Goal: Navigation & Orientation: Find specific page/section

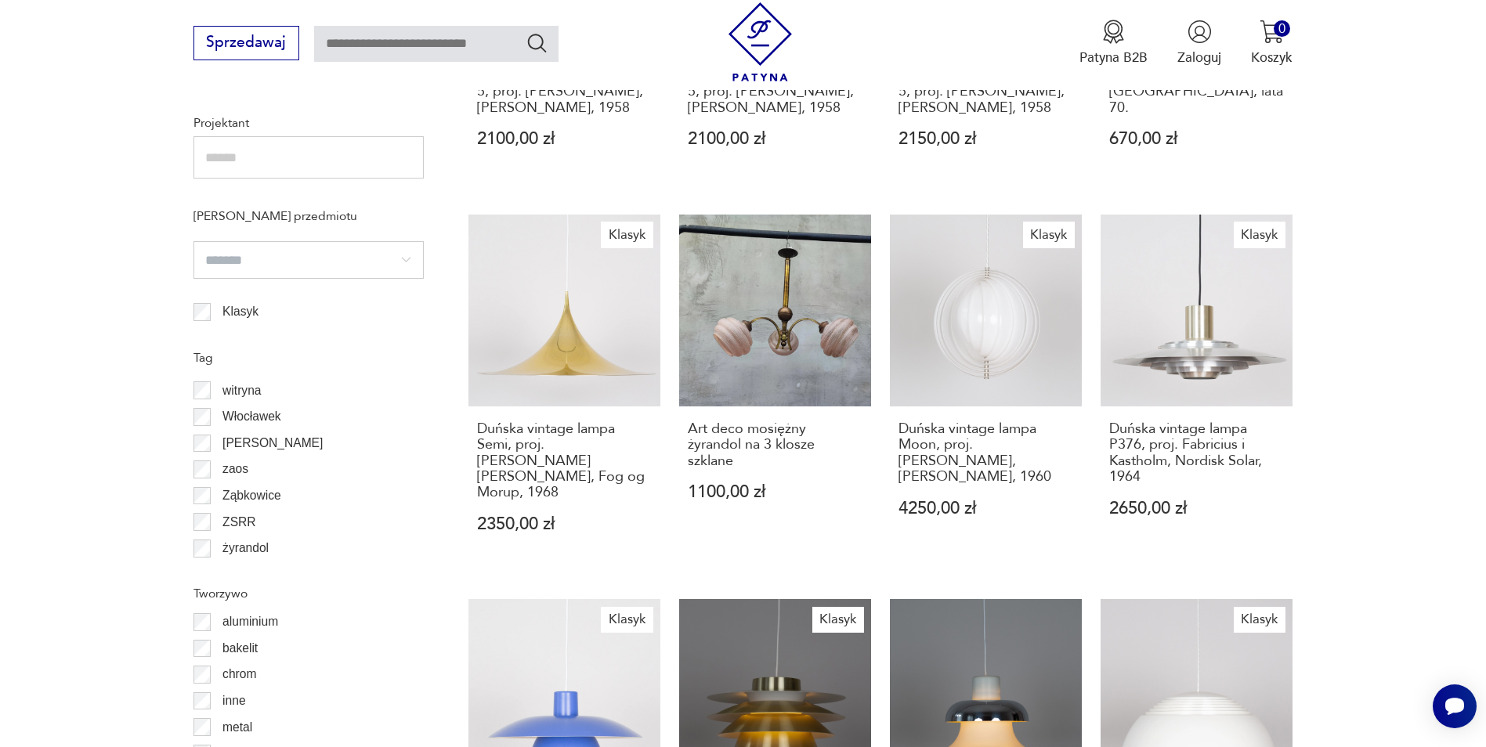
scroll to position [1701, 0]
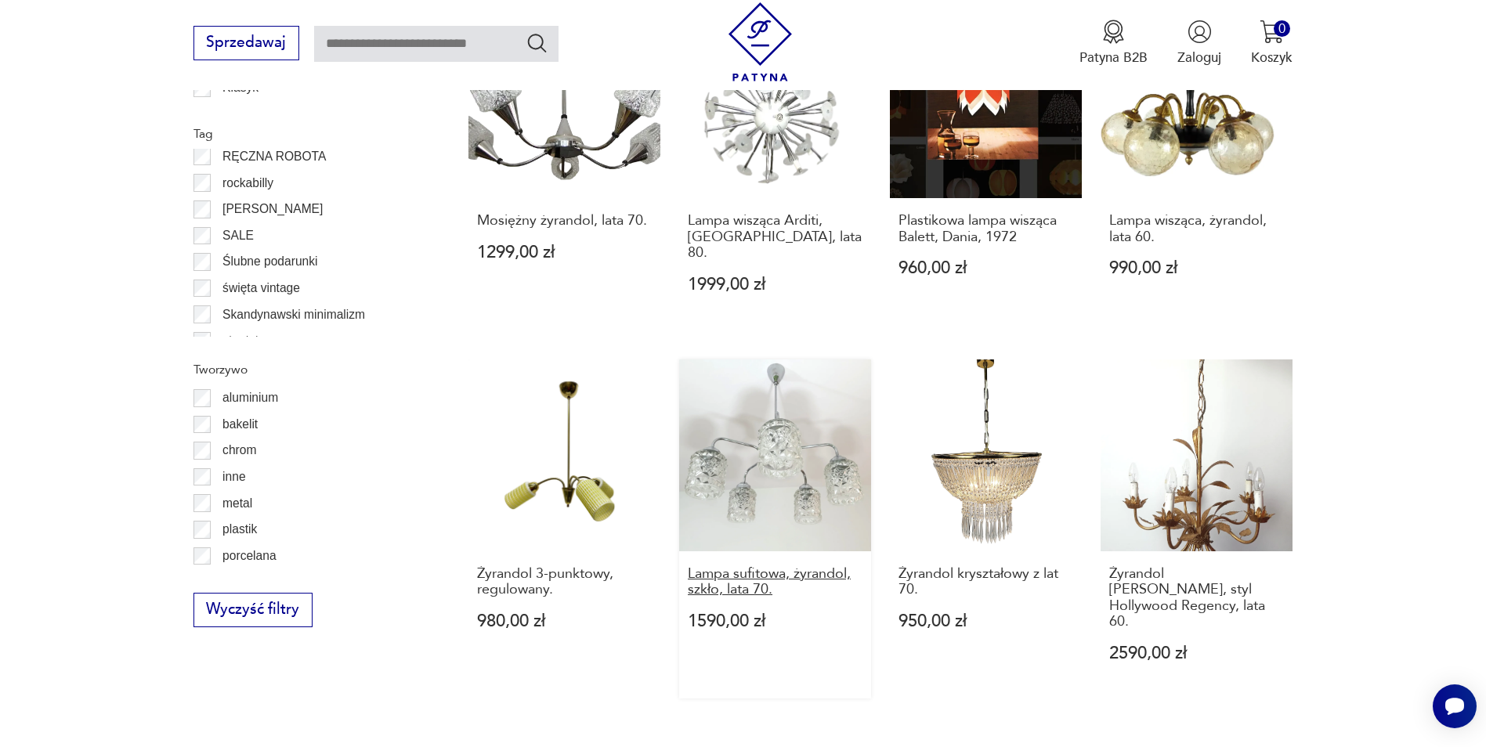
scroll to position [1562, 0]
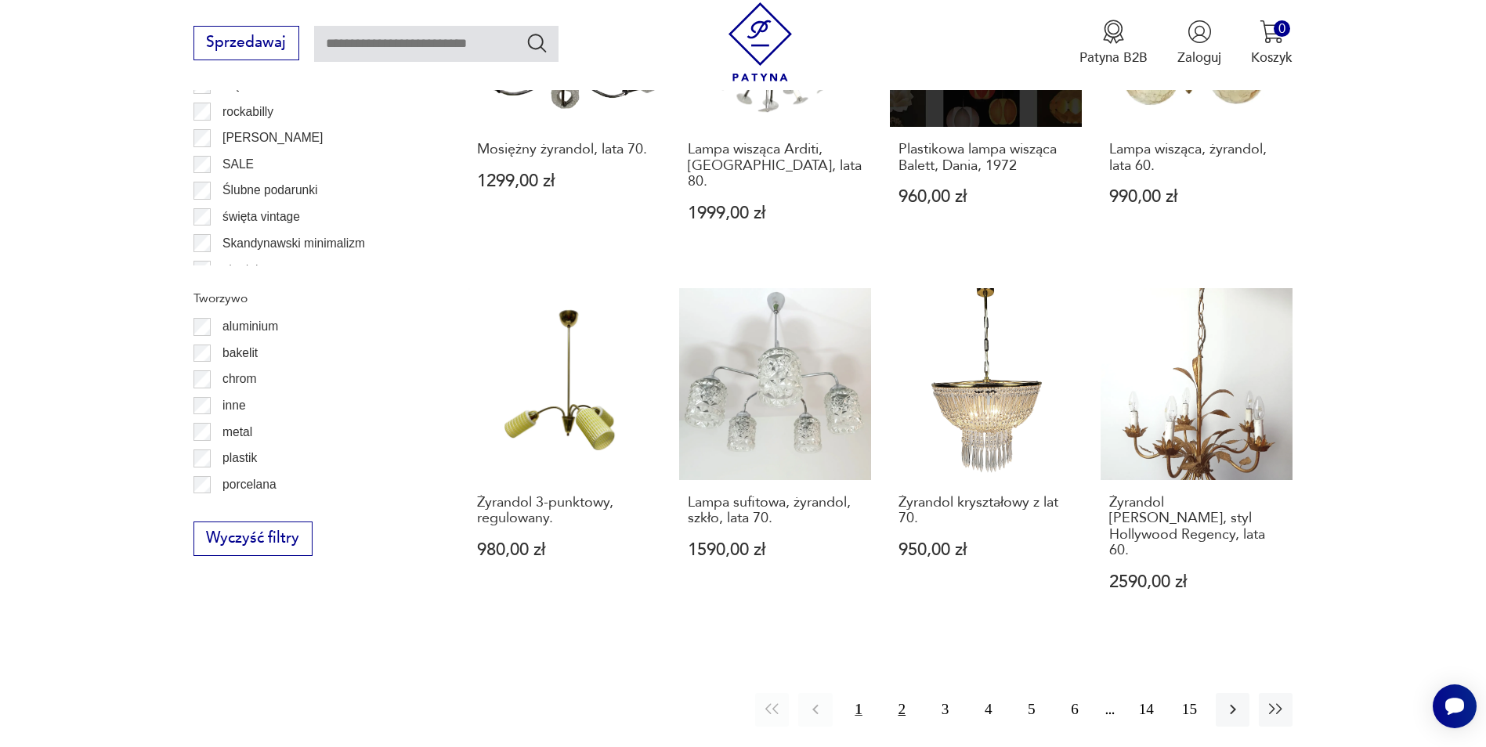
click at [709, 693] on button "2" at bounding box center [902, 710] width 34 height 34
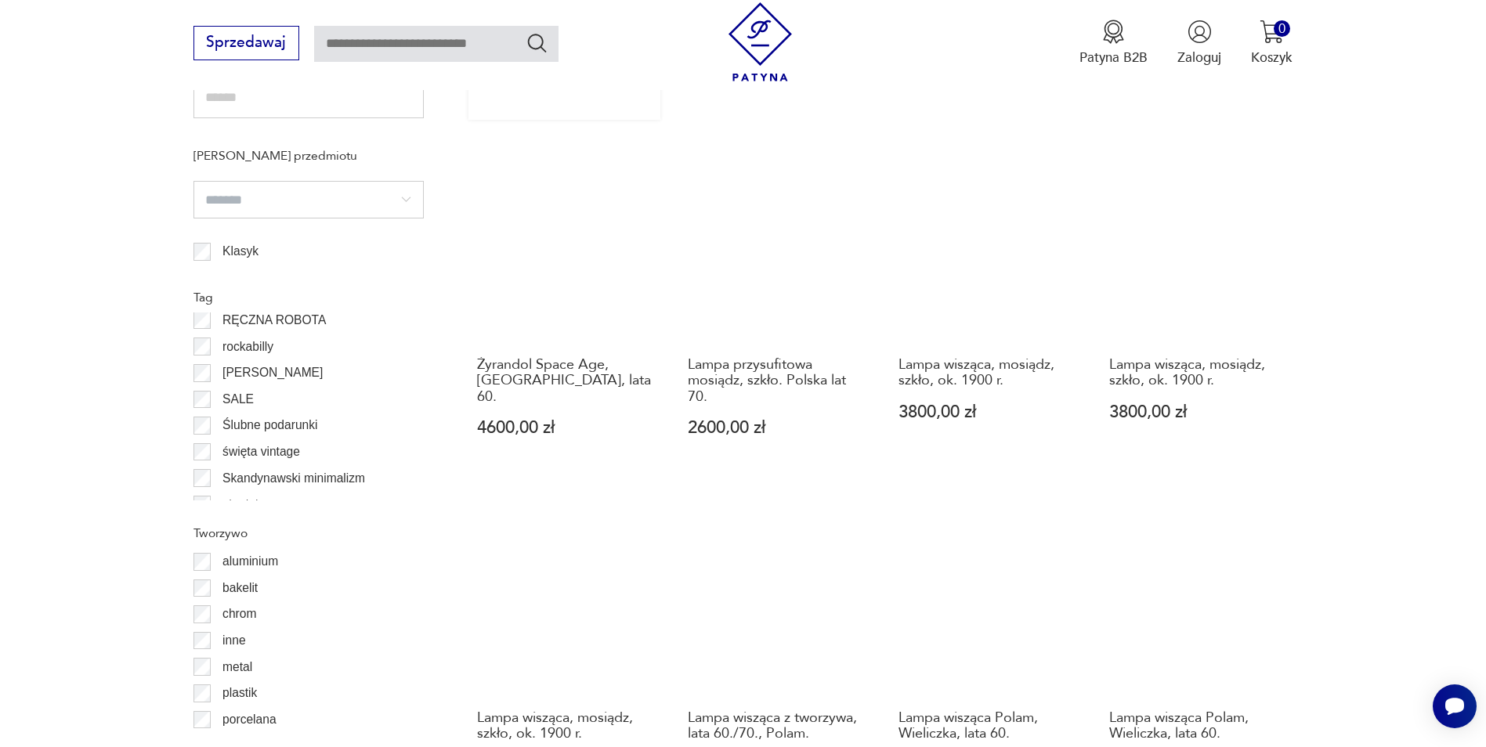
scroll to position [1562, 0]
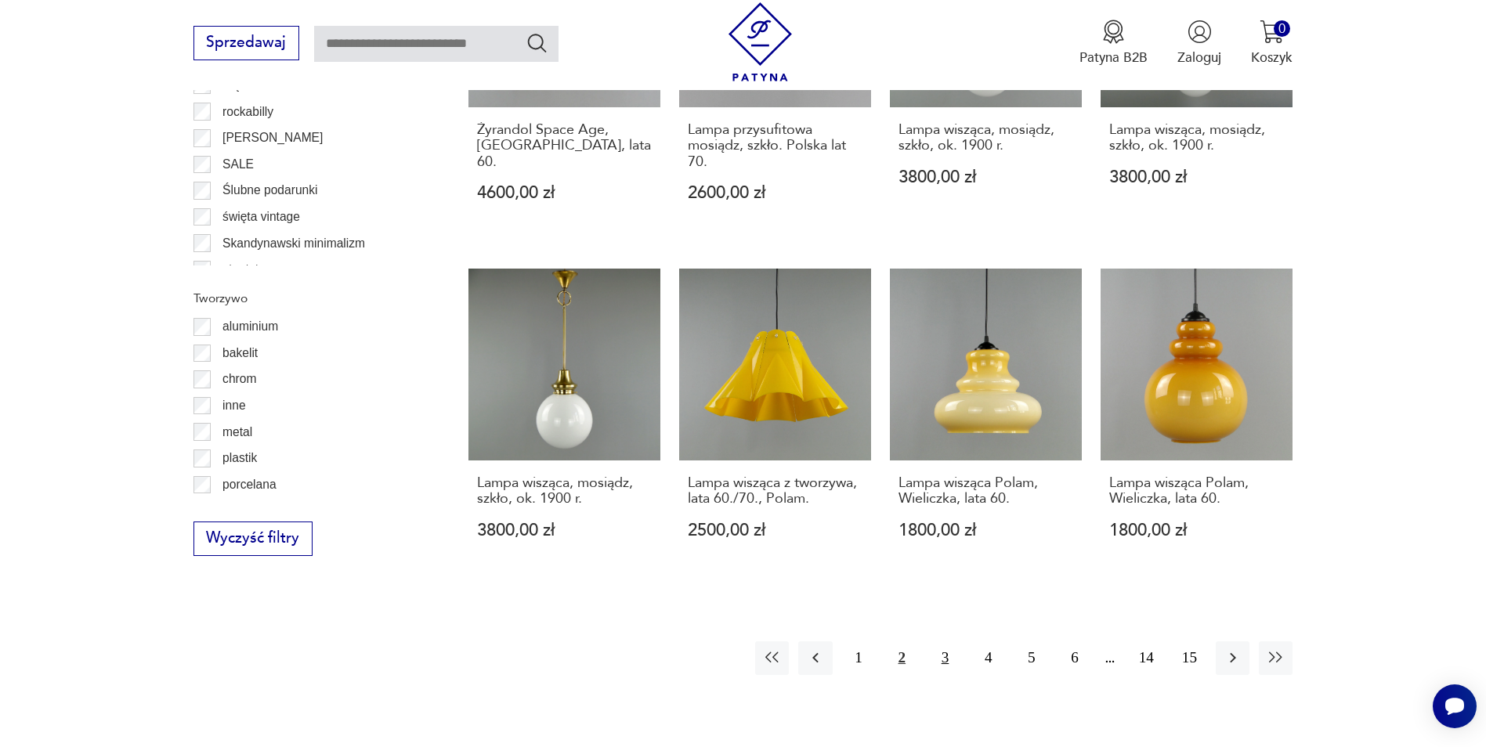
click at [709, 664] on button "3" at bounding box center [945, 659] width 34 height 34
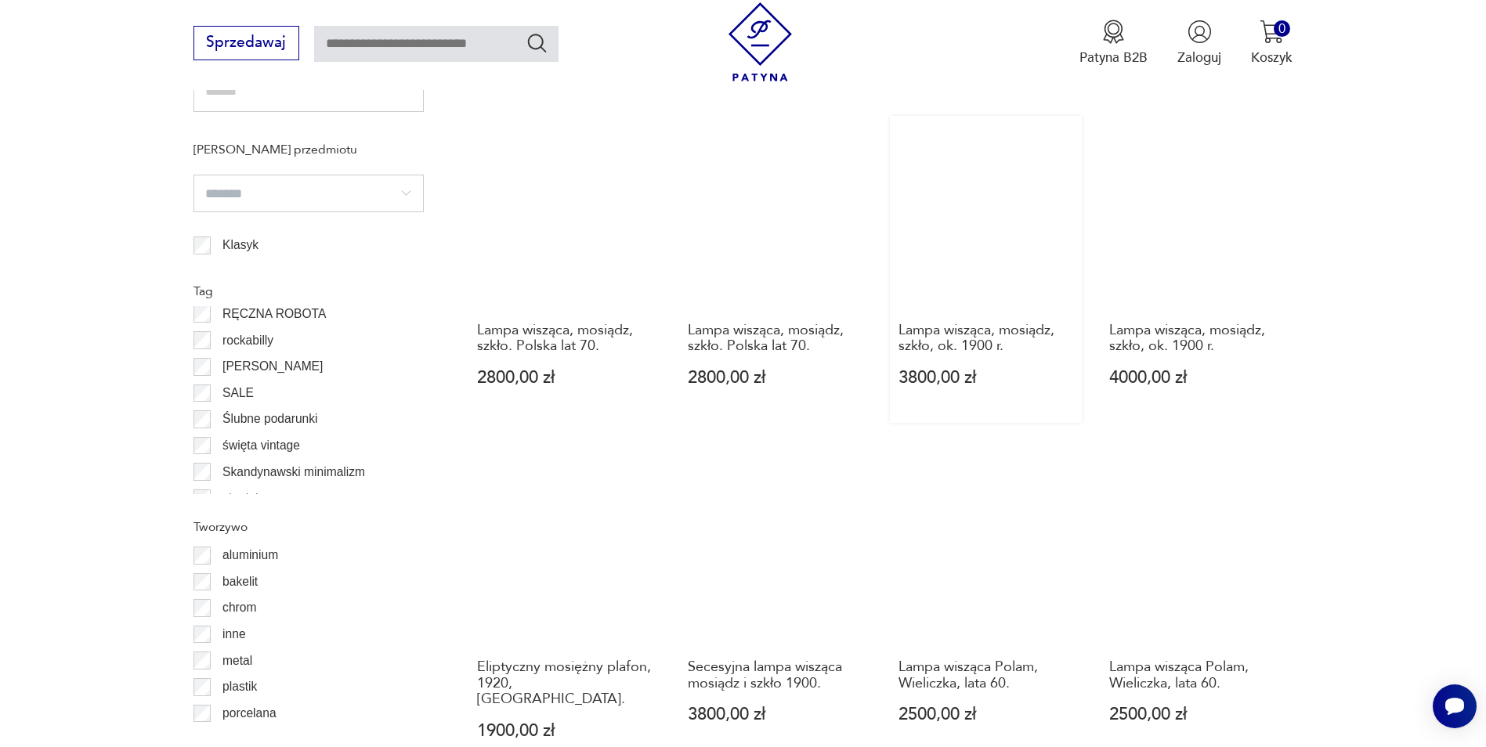
scroll to position [1484, 0]
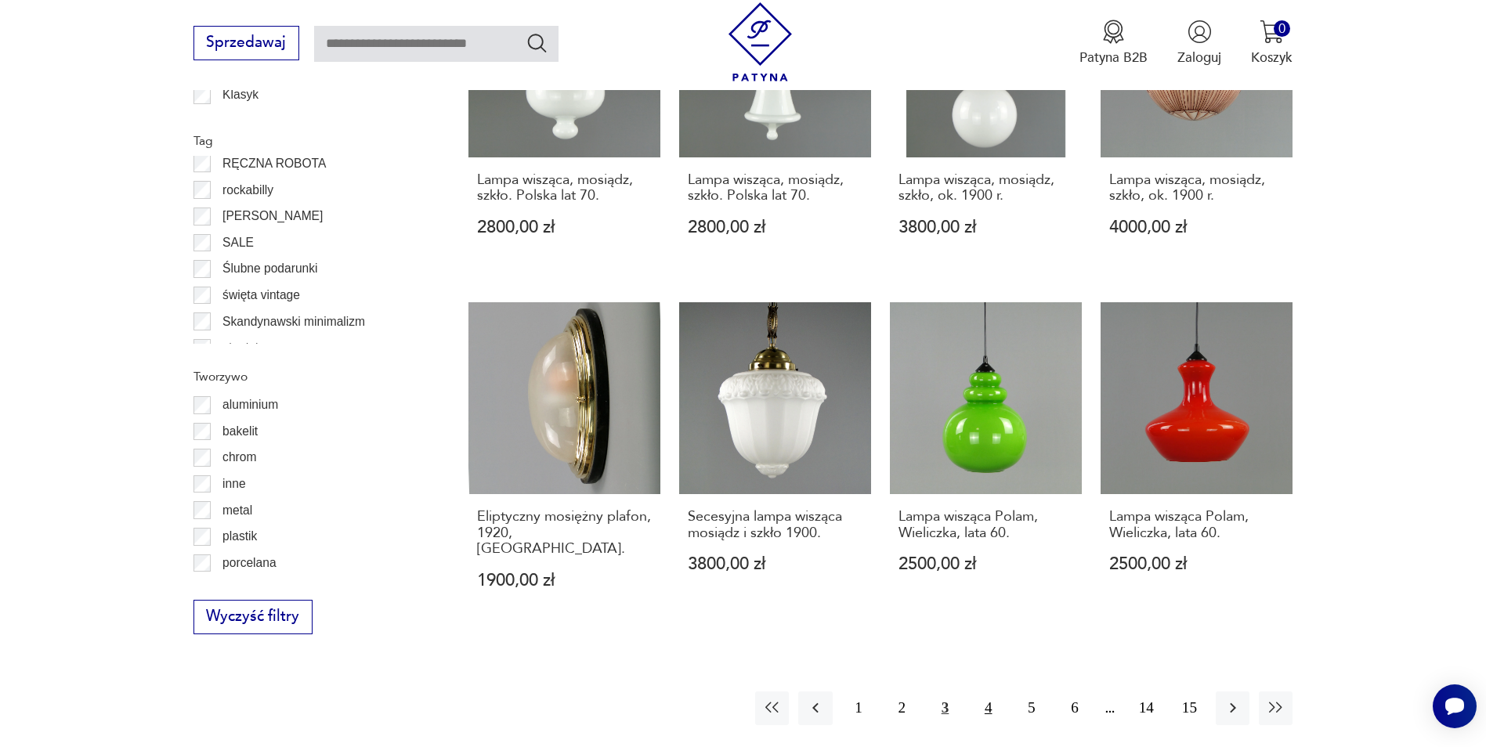
click at [709, 692] on button "4" at bounding box center [989, 709] width 34 height 34
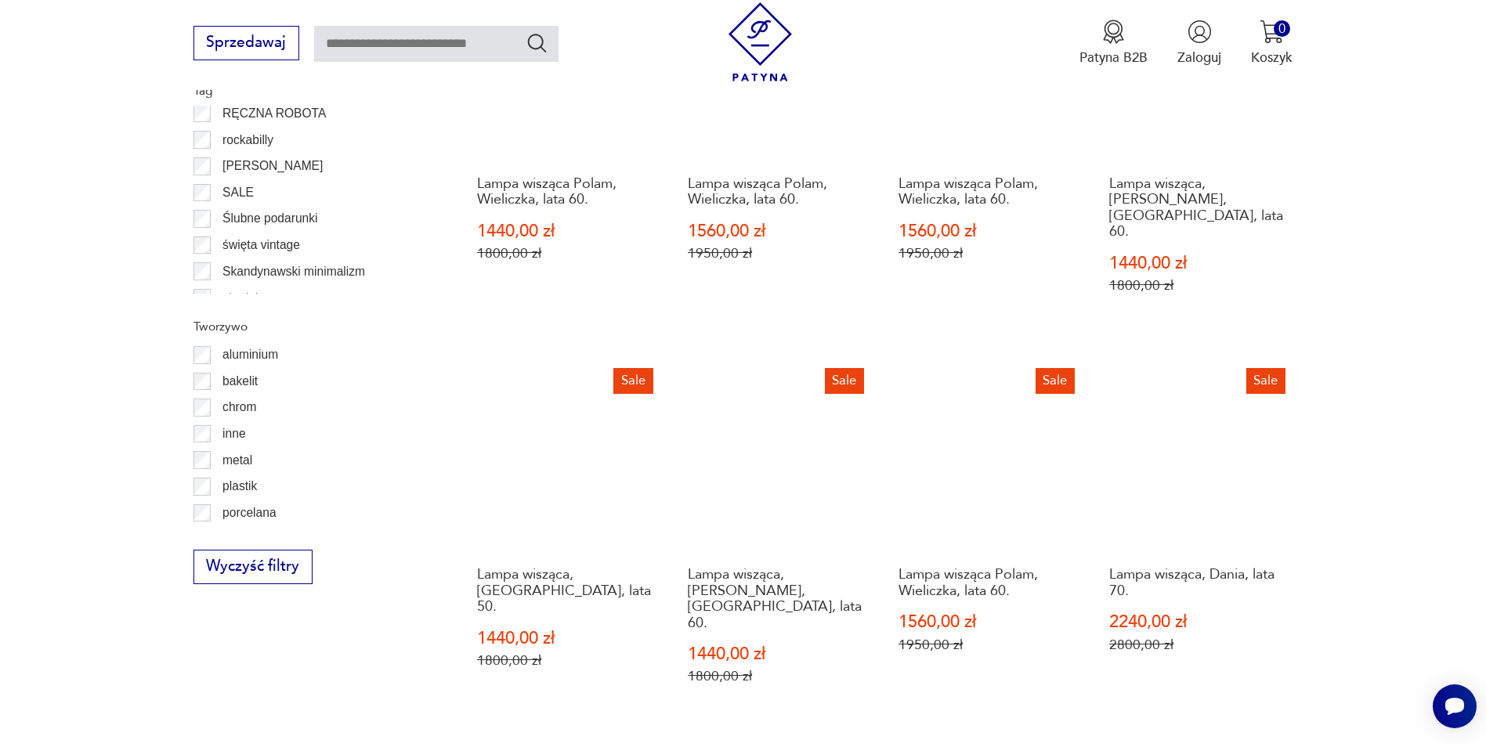
scroll to position [1562, 0]
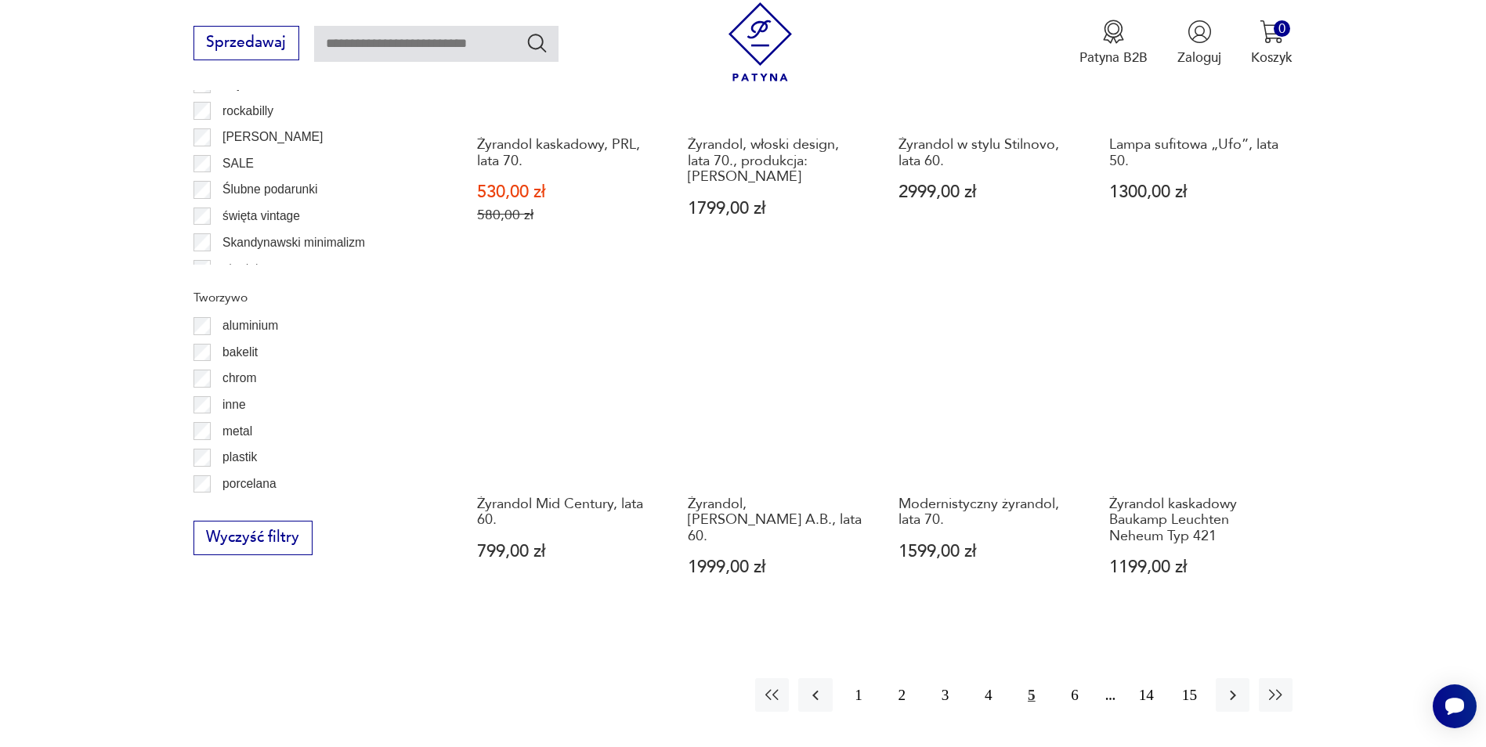
scroll to position [1641, 0]
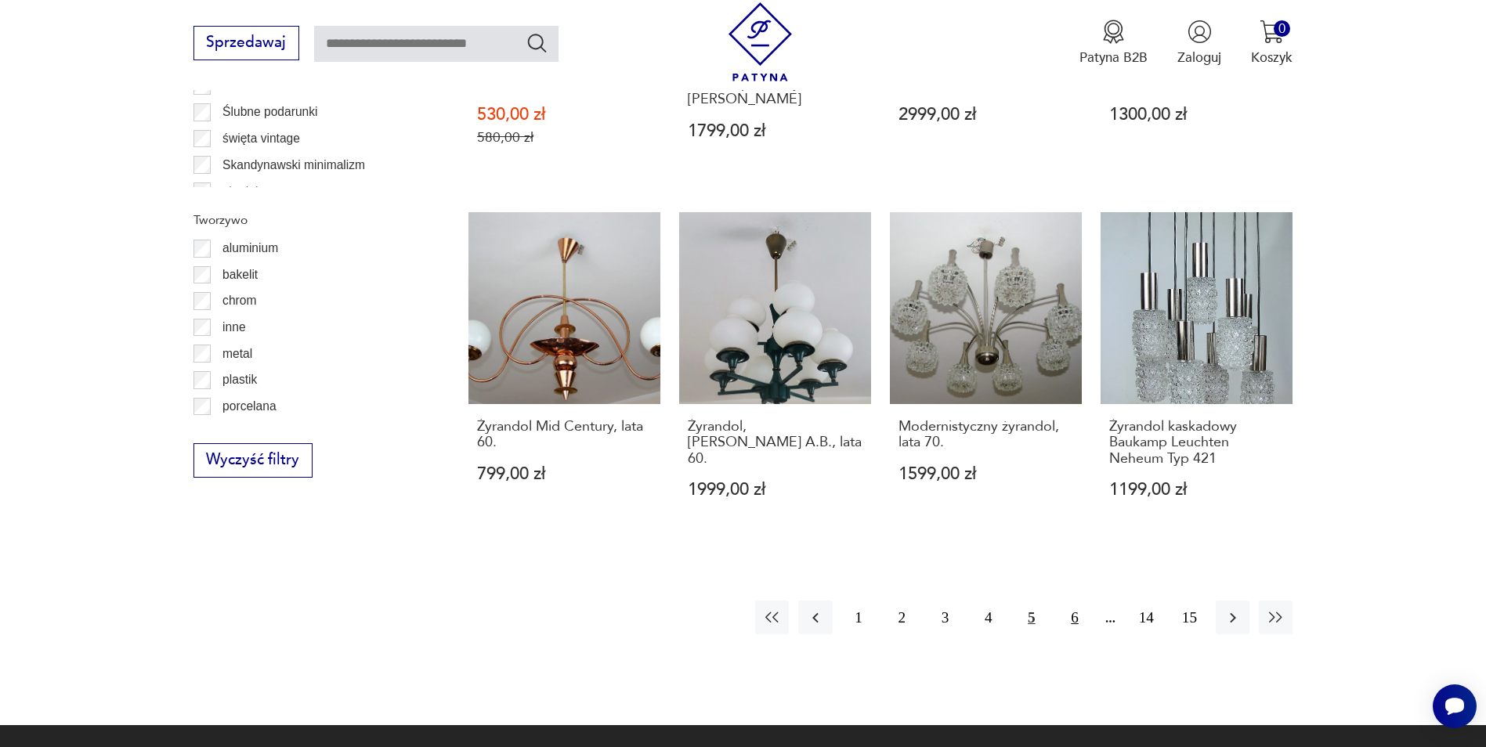
click at [709, 614] on button "6" at bounding box center [1075, 618] width 34 height 34
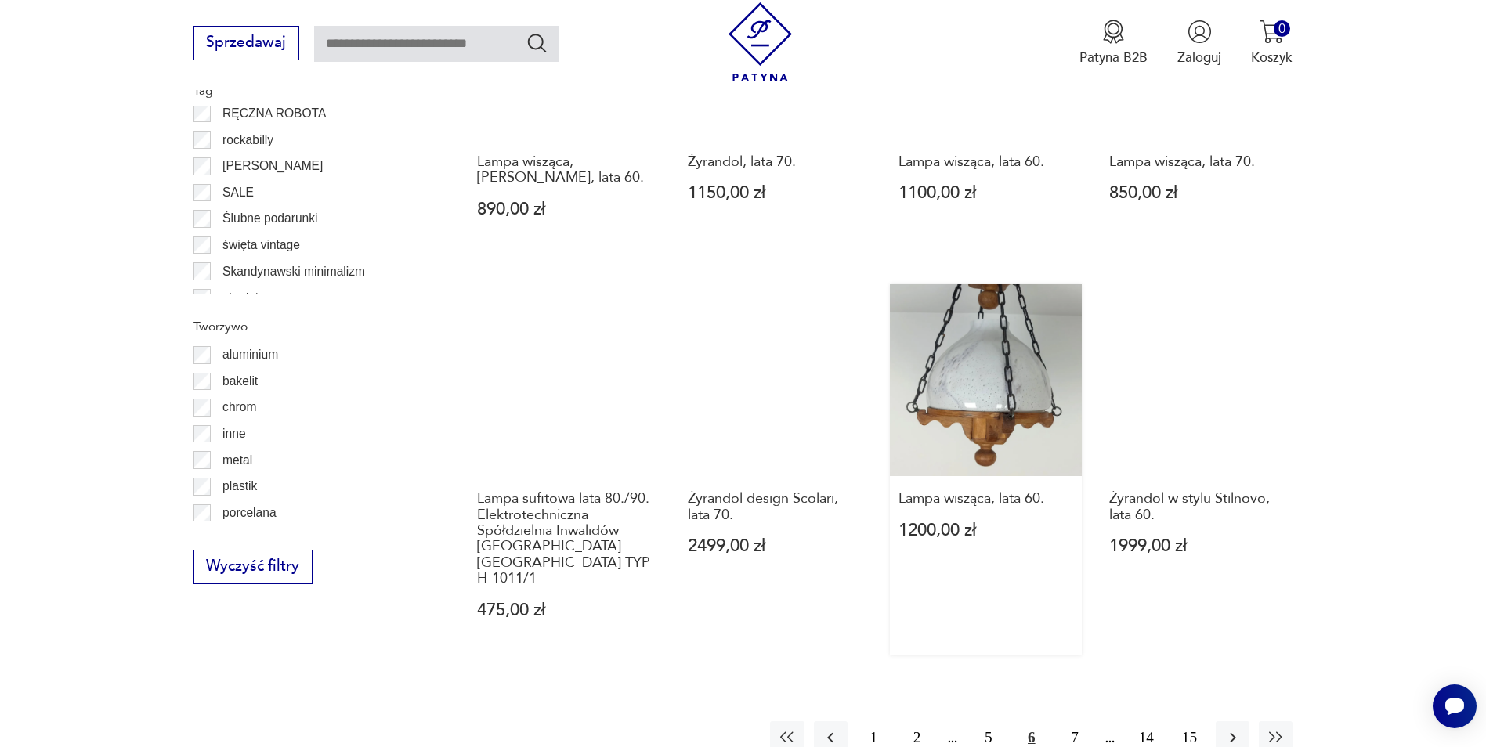
scroll to position [1562, 0]
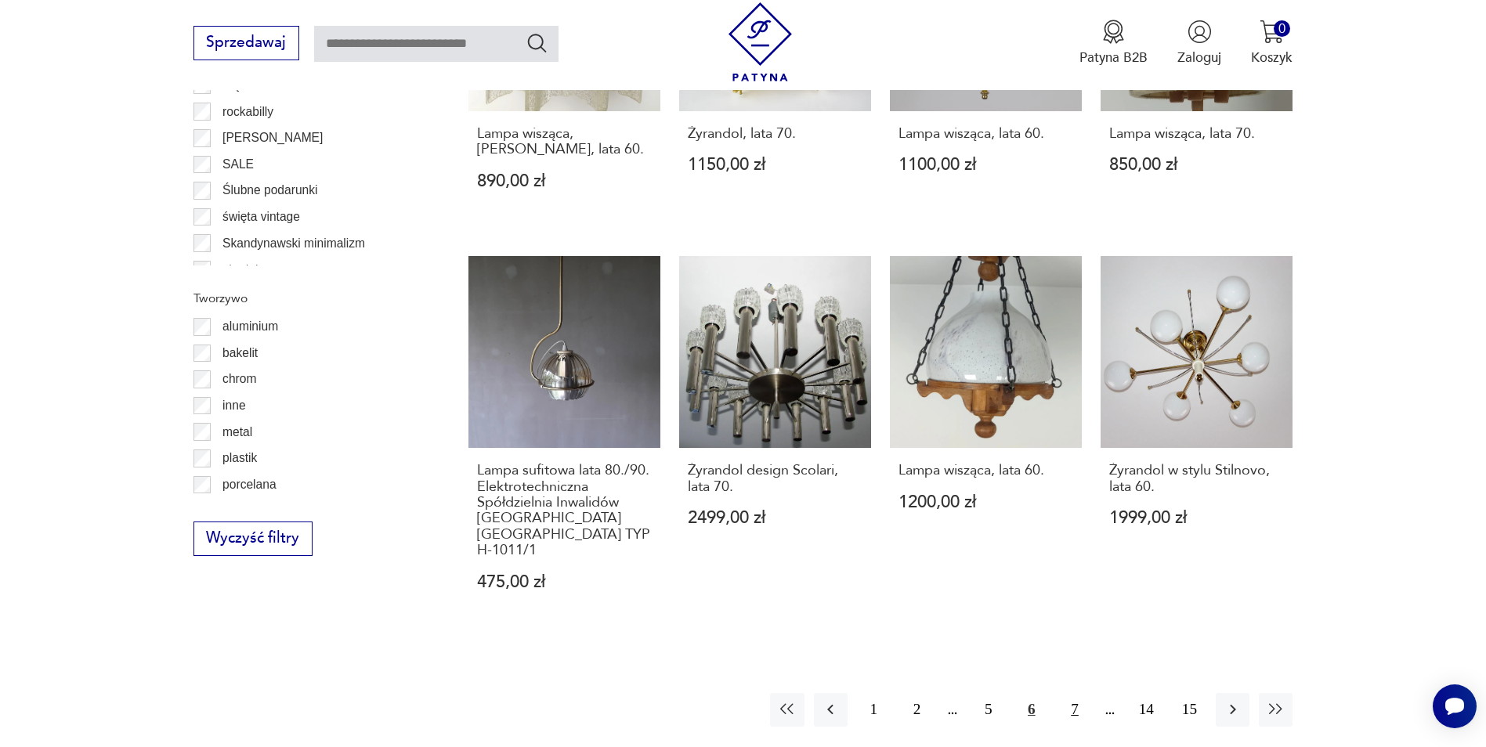
click at [709, 693] on button "7" at bounding box center [1075, 710] width 34 height 34
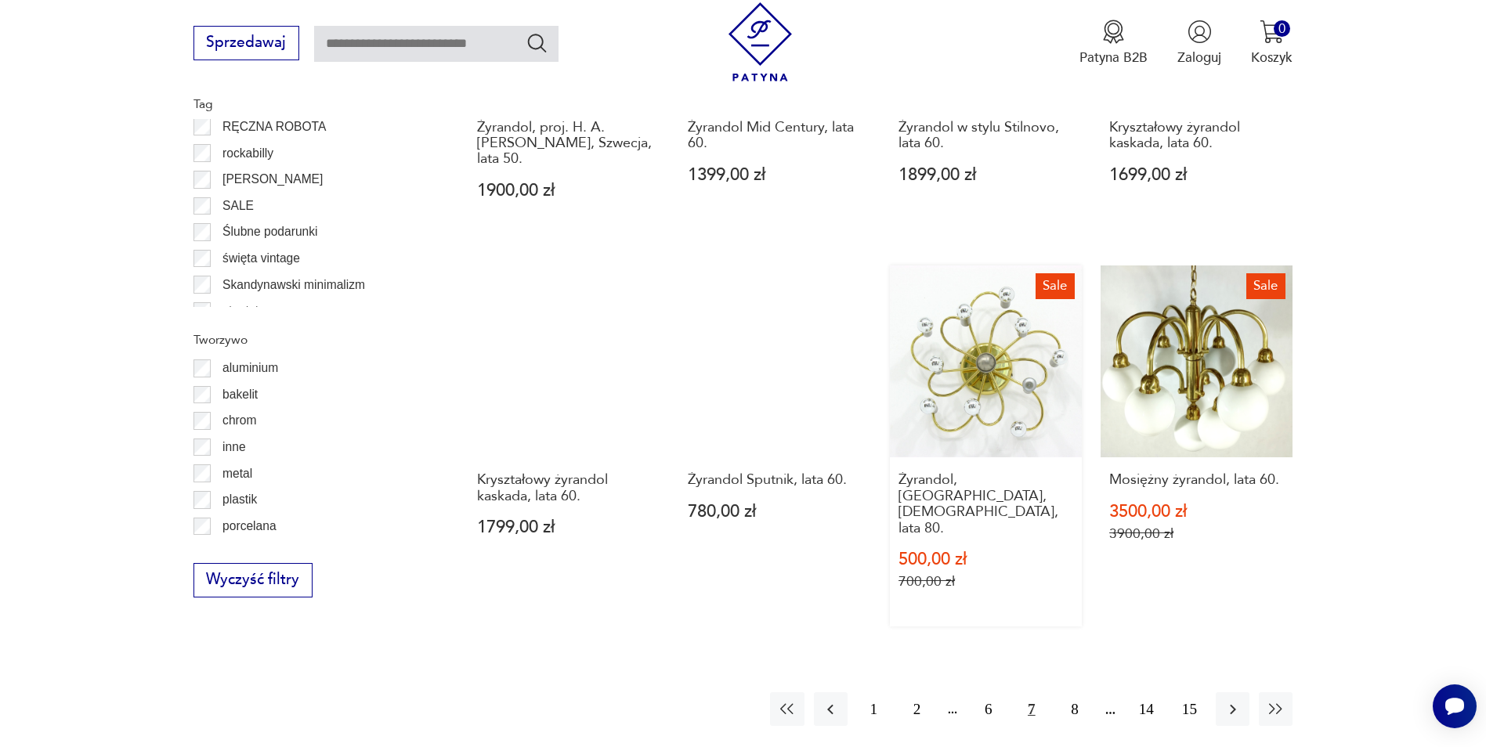
scroll to position [1562, 0]
